Goal: Information Seeking & Learning: Find specific fact

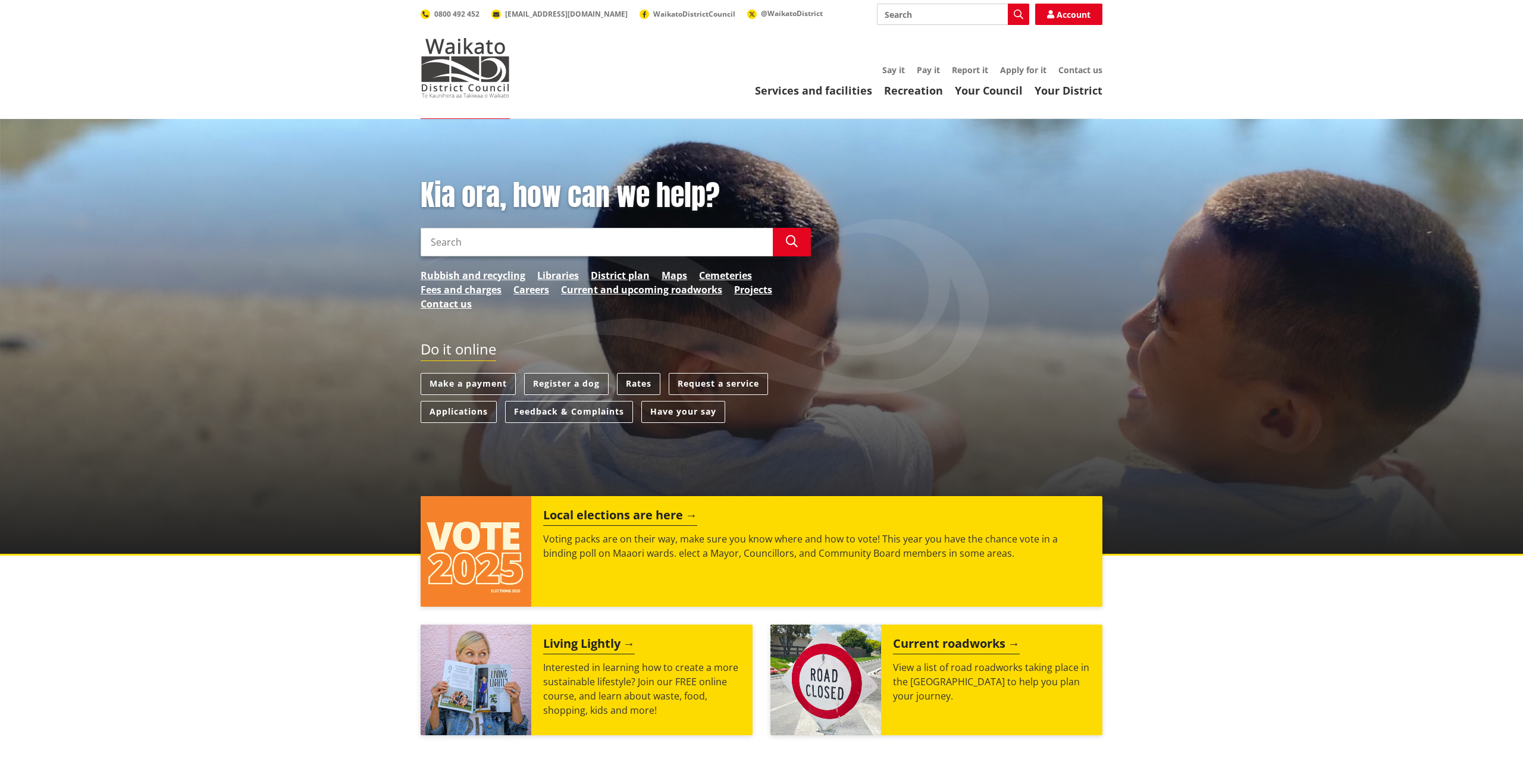
click at [636, 379] on link "Rates" at bounding box center [638, 383] width 43 height 22
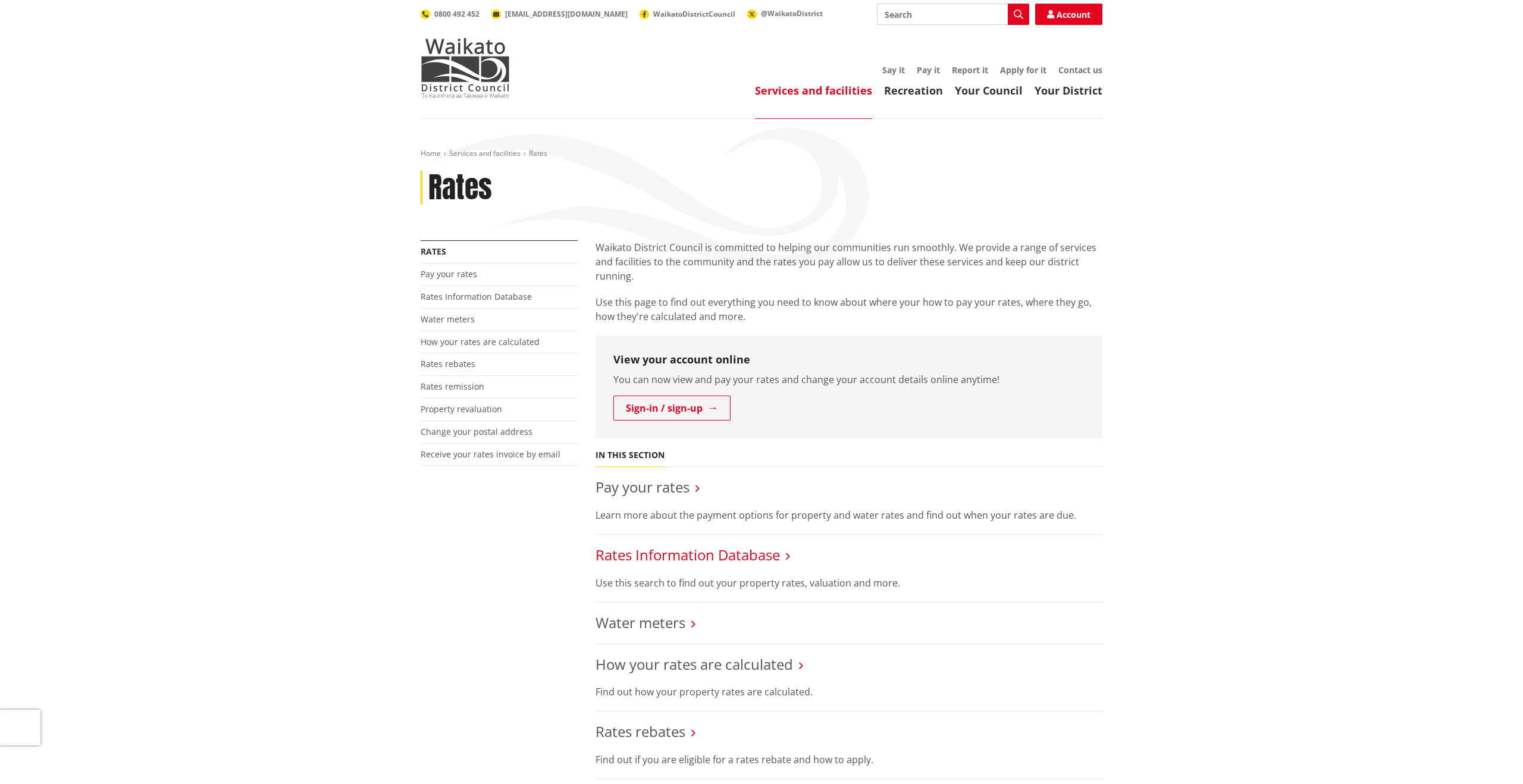
click at [759, 553] on link "Rates Information Database" at bounding box center [688, 554] width 185 height 19
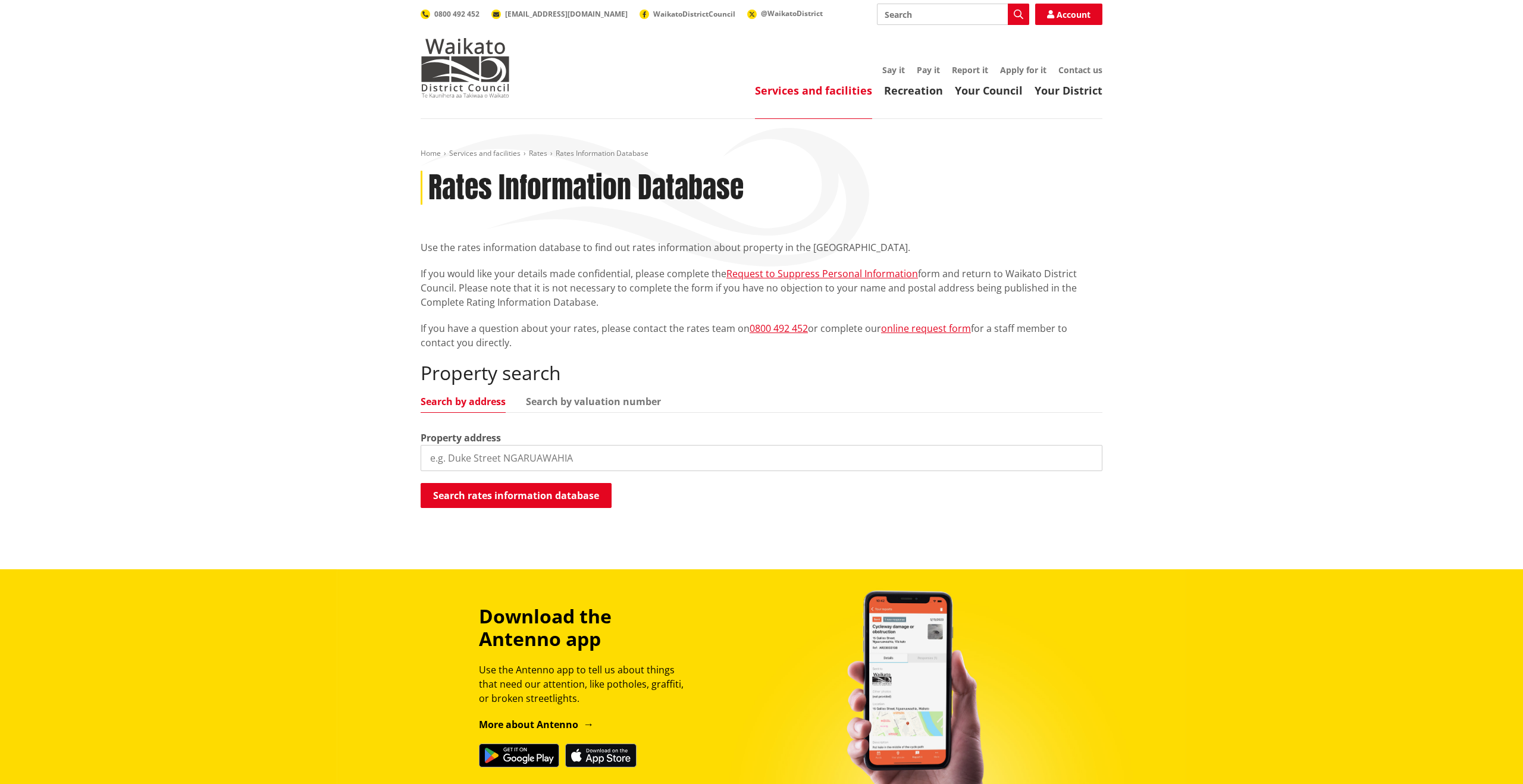
click at [490, 453] on input "search" at bounding box center [761, 458] width 682 height 26
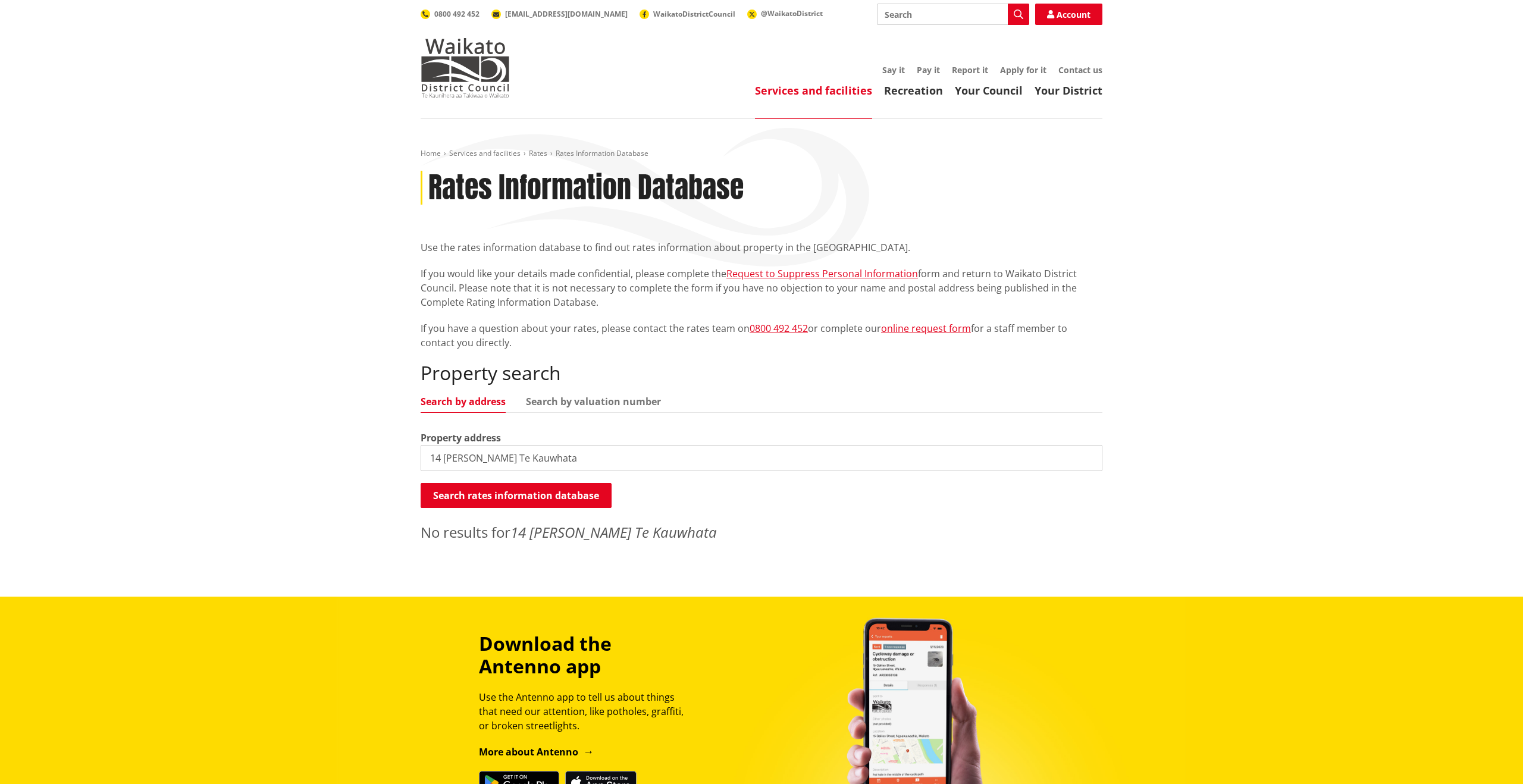
drag, startPoint x: 577, startPoint y: 454, endPoint x: 504, endPoint y: 456, distance: 73.0
click at [504, 456] on input "14 Murray Ward Te Kauwhata" at bounding box center [761, 458] width 682 height 26
type input "14 Murray Ward Drive"
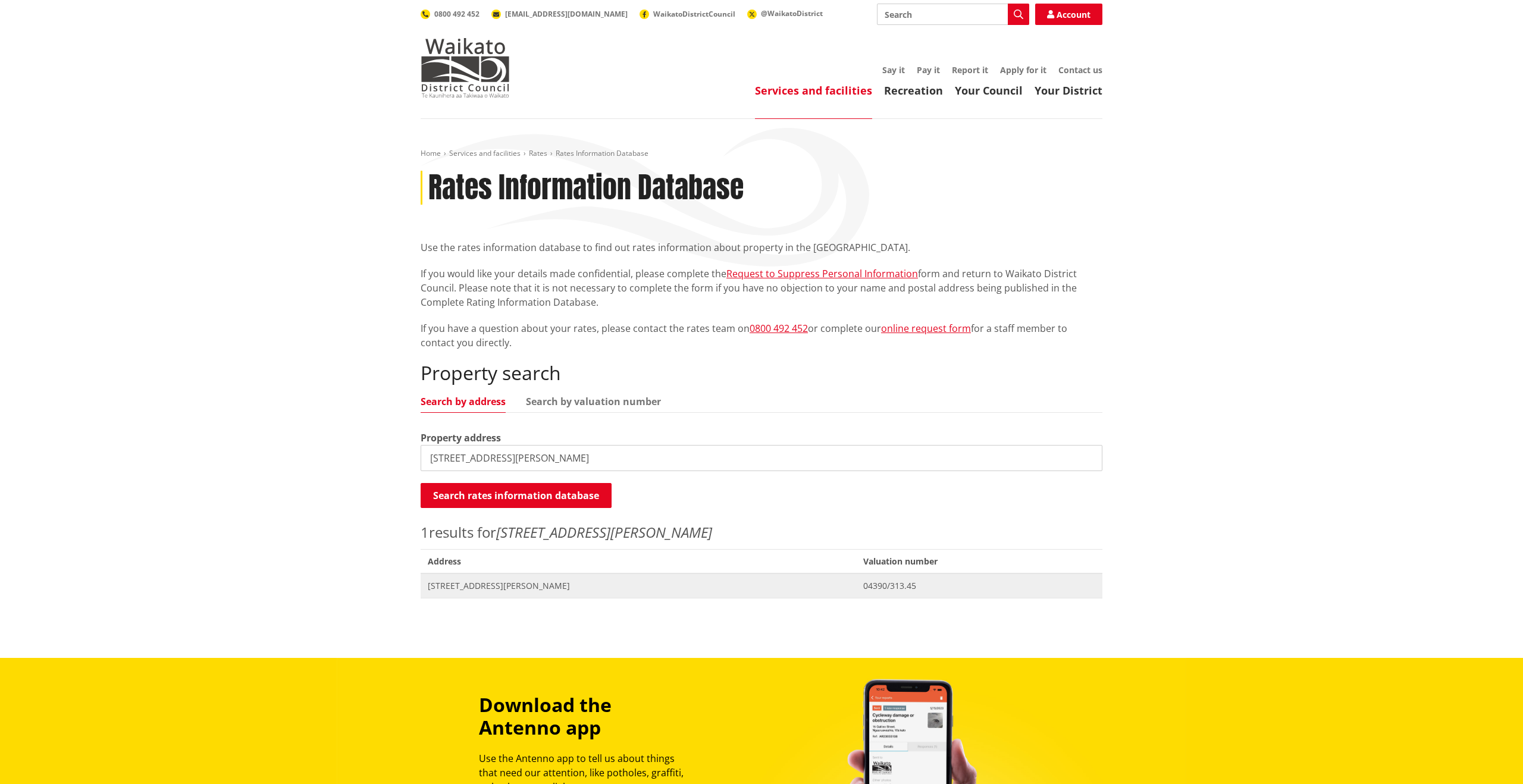
click at [526, 582] on span "14 Murray Ward Drive TE KAUWHATA" at bounding box center [638, 585] width 421 height 12
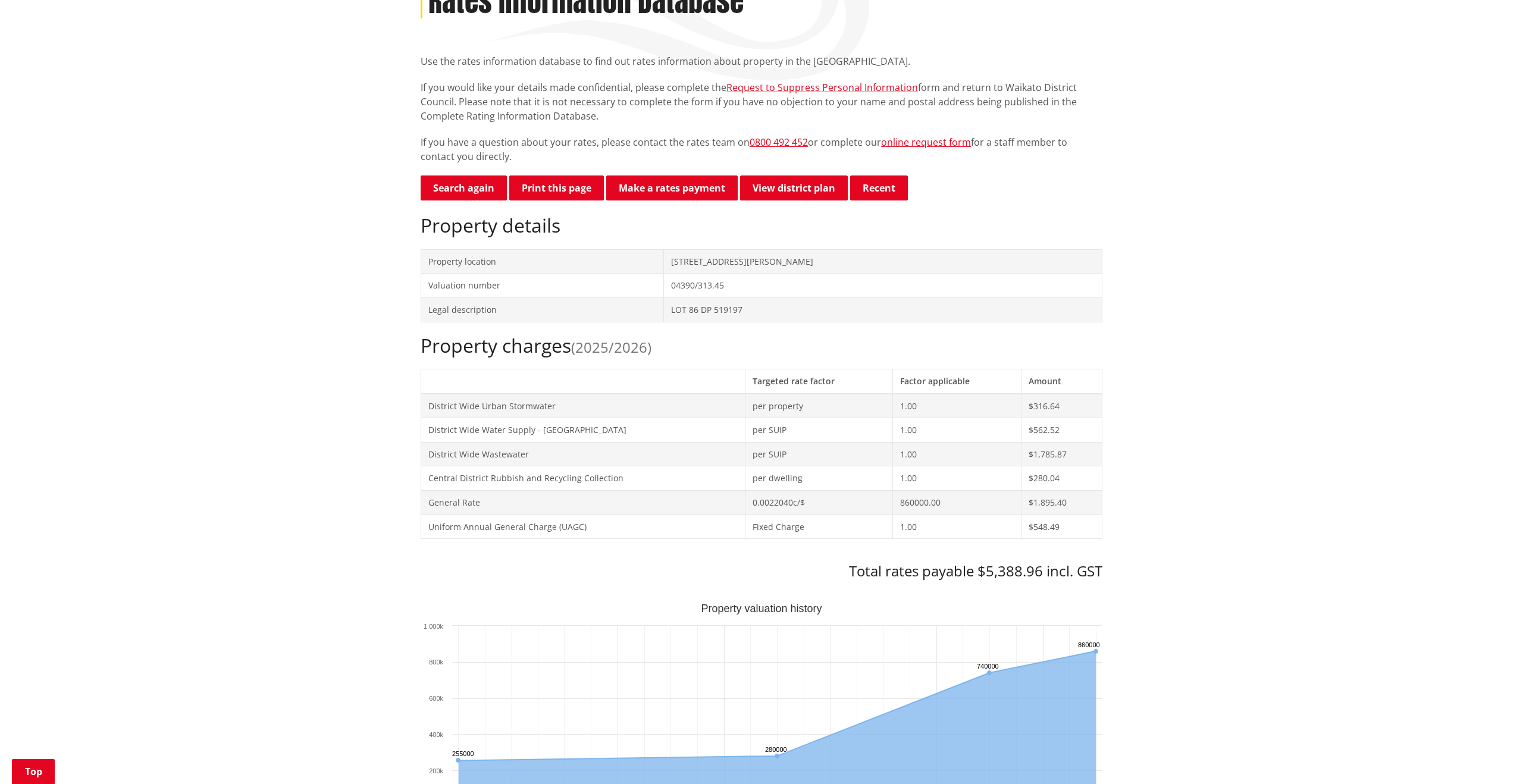
scroll to position [185, 0]
drag, startPoint x: 977, startPoint y: 573, endPoint x: 1124, endPoint y: 580, distance: 147.2
click at [1118, 570] on div "Home Services and facilities Rates Rates Information Database Rates Information…" at bounding box center [761, 742] width 1523 height 1618
click at [1127, 584] on div "Home Services and facilities Rates Rates Information Database Rates Information…" at bounding box center [761, 742] width 1523 height 1618
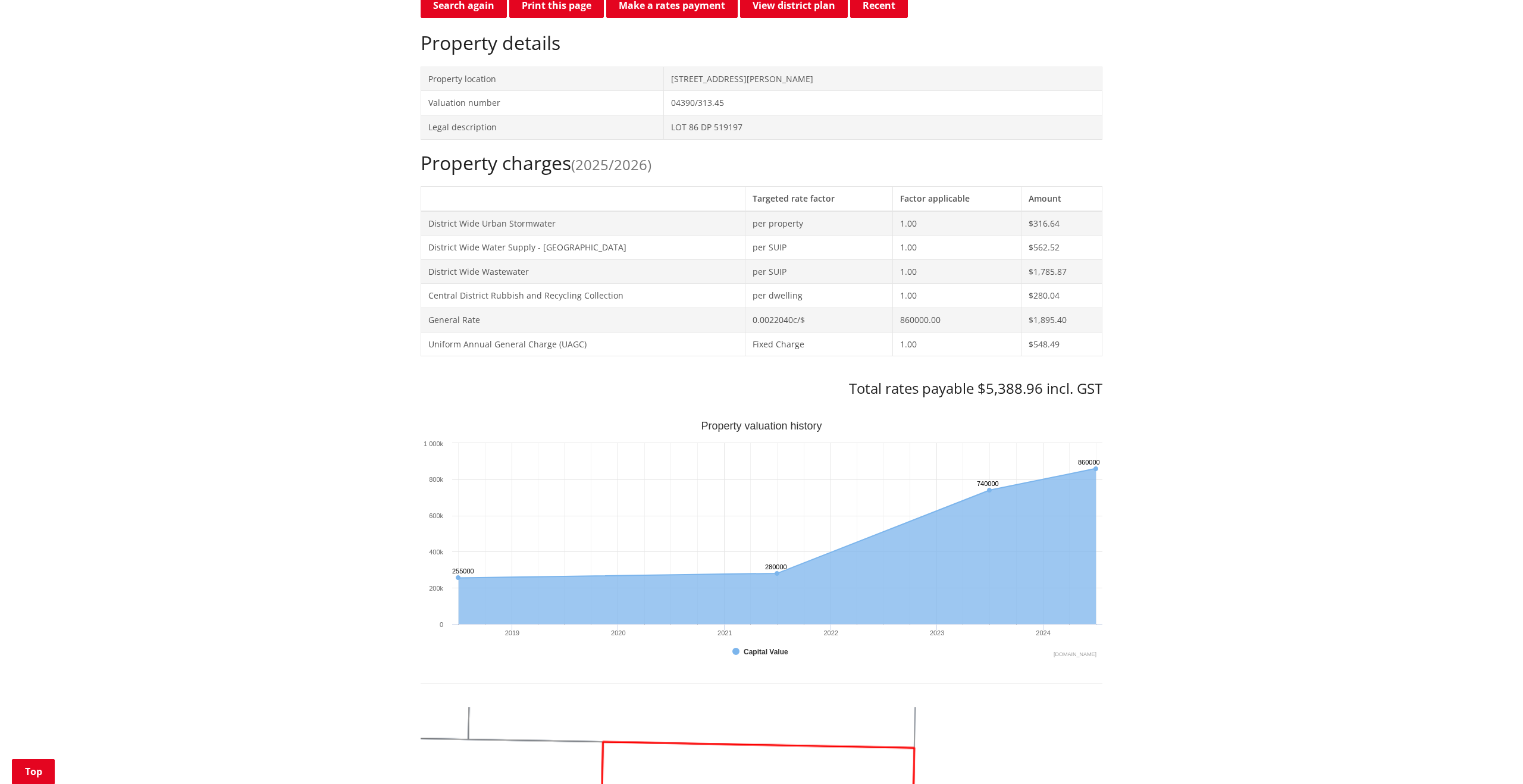
scroll to position [0, 0]
